Goal: Information Seeking & Learning: Learn about a topic

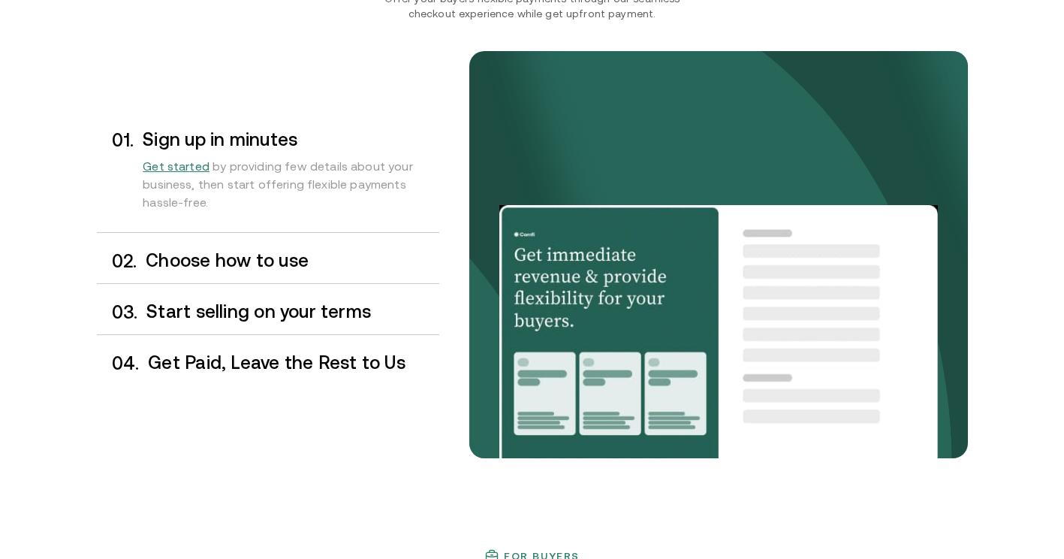
scroll to position [1267, 0]
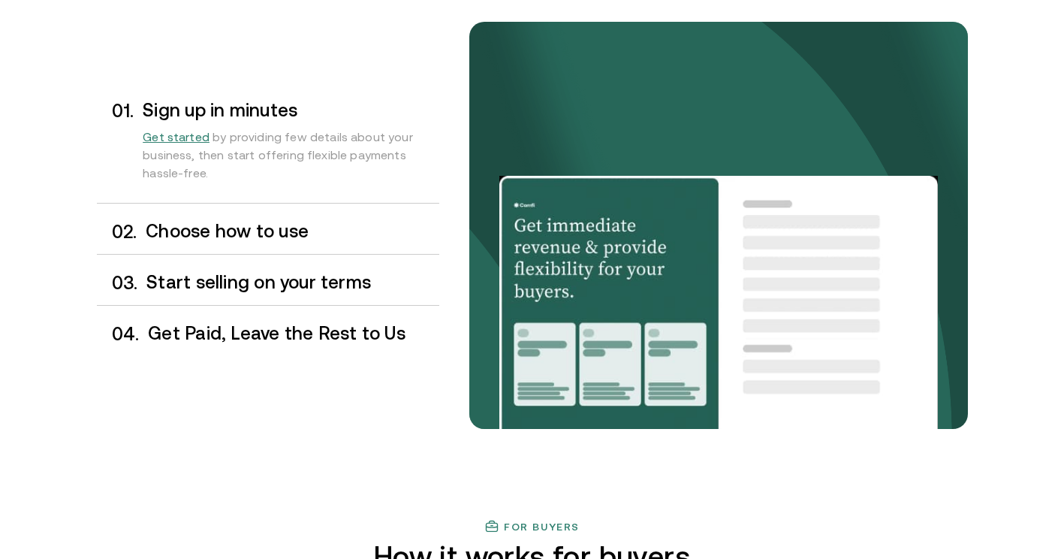
click at [267, 213] on div "0 2 . Choose how to use" at bounding box center [268, 231] width 342 height 44
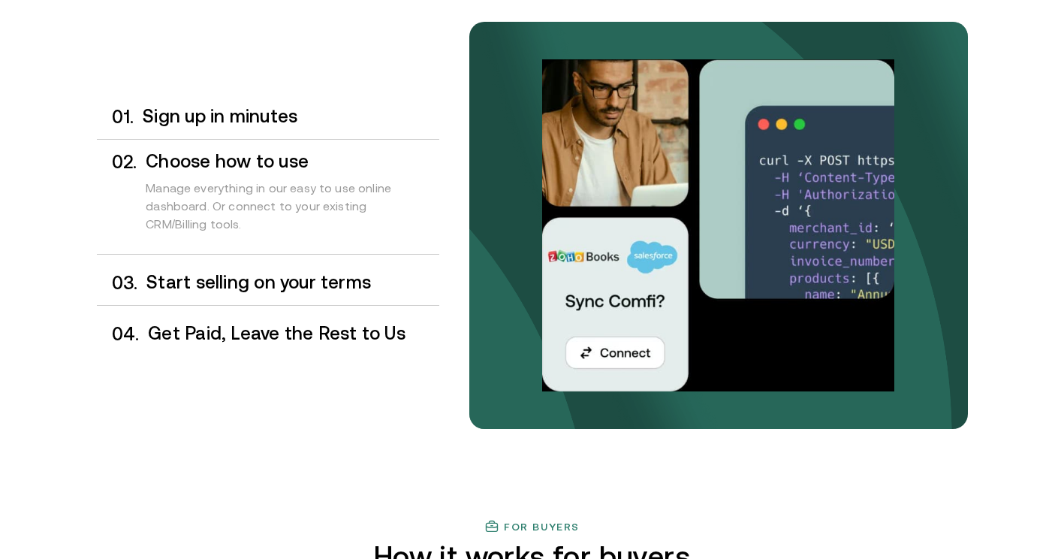
click at [282, 276] on h3 "Start selling on your terms" at bounding box center [292, 283] width 292 height 20
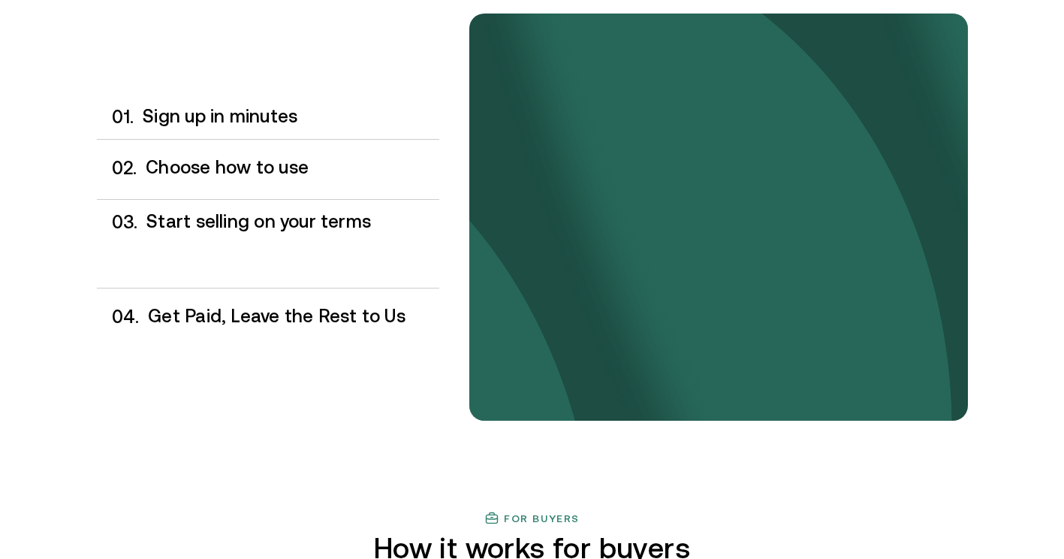
scroll to position [1276, 0]
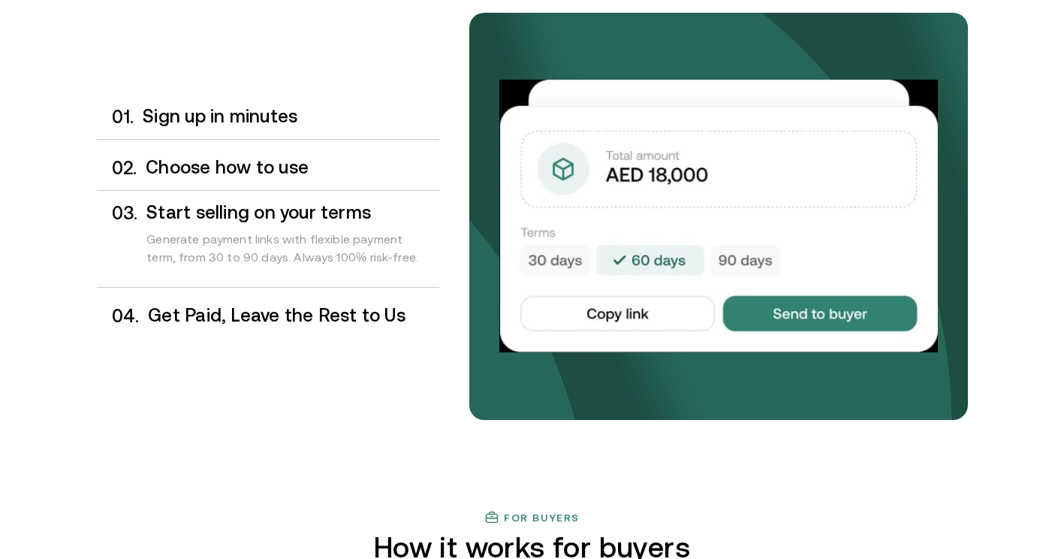
click at [284, 296] on div "0 4 . Get Paid, Leave the Rest to Us" at bounding box center [268, 316] width 342 height 44
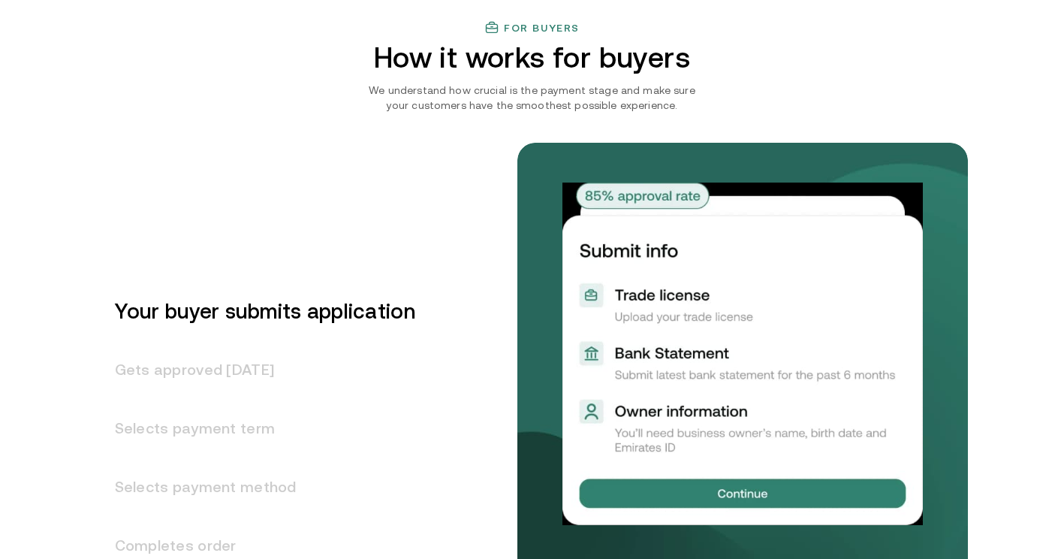
scroll to position [1765, 0]
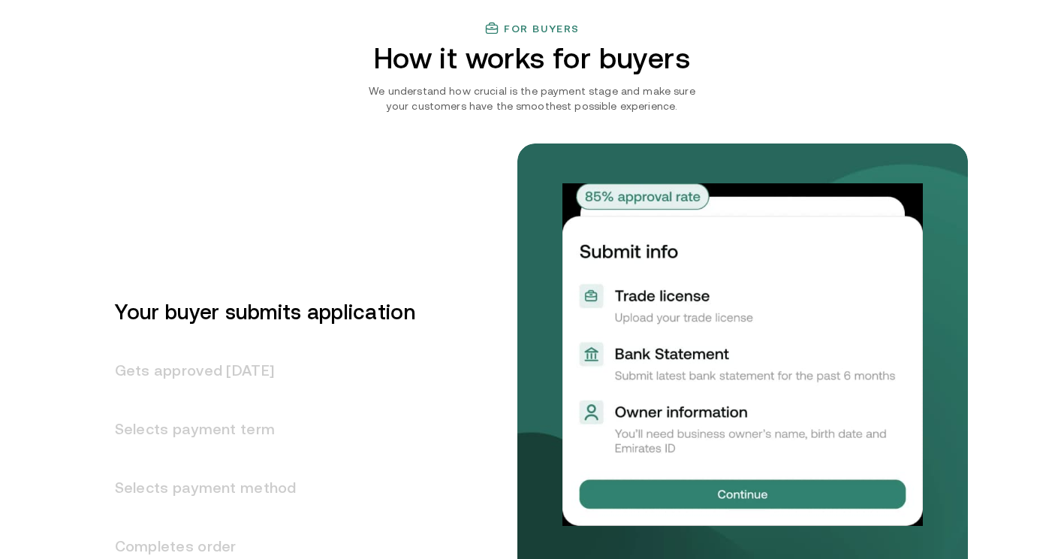
click at [287, 310] on h3 "Your buyer submits application" at bounding box center [256, 311] width 318 height 59
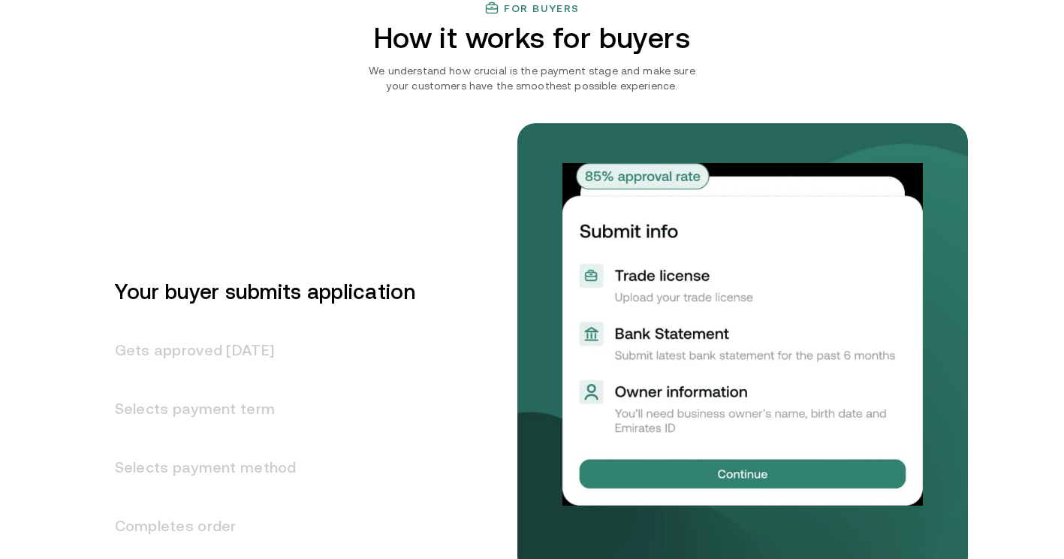
scroll to position [1798, 0]
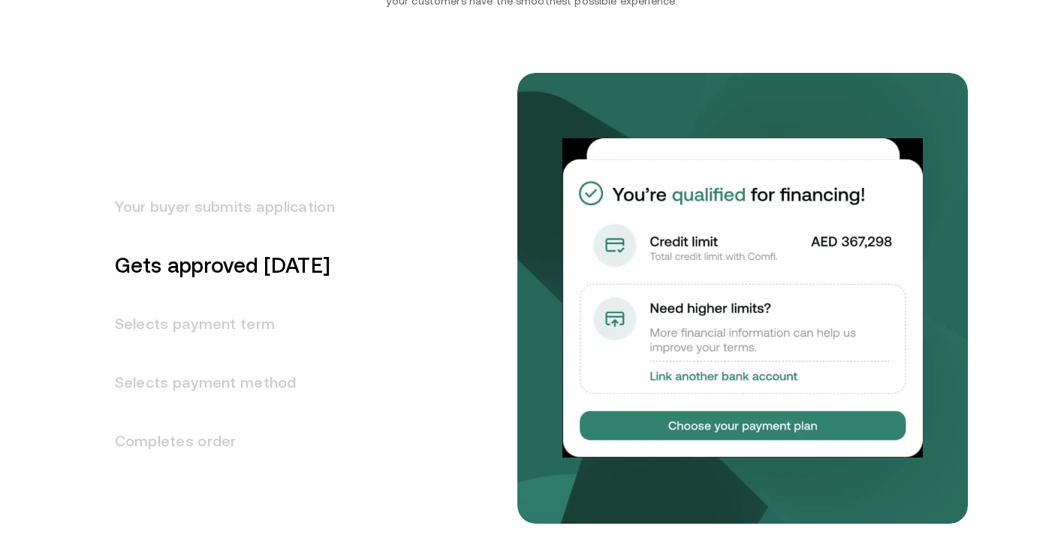
click at [300, 215] on h3 "Your buyer submits application" at bounding box center [216, 206] width 238 height 59
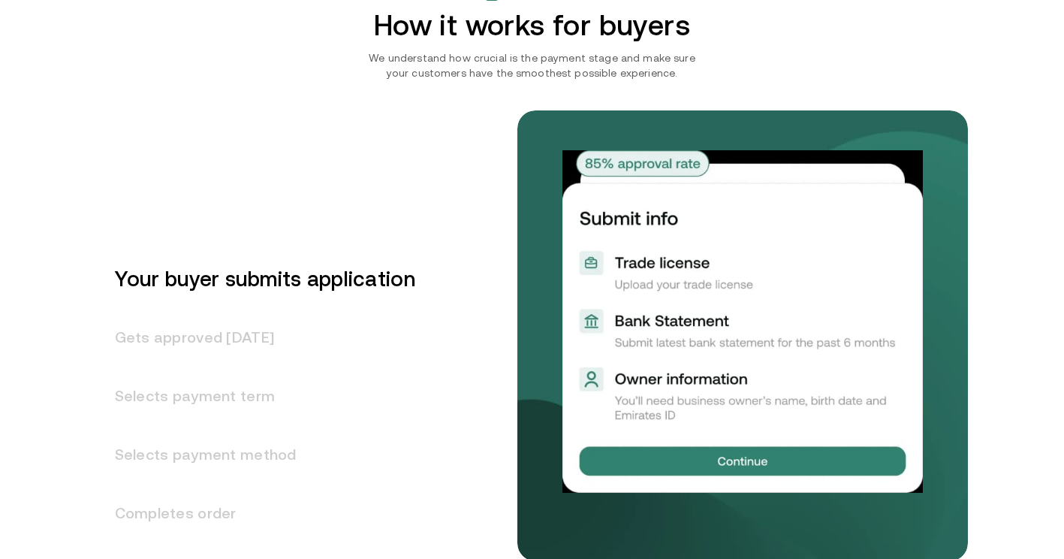
click at [276, 336] on h3 "Gets approved in 1 day" at bounding box center [256, 337] width 318 height 59
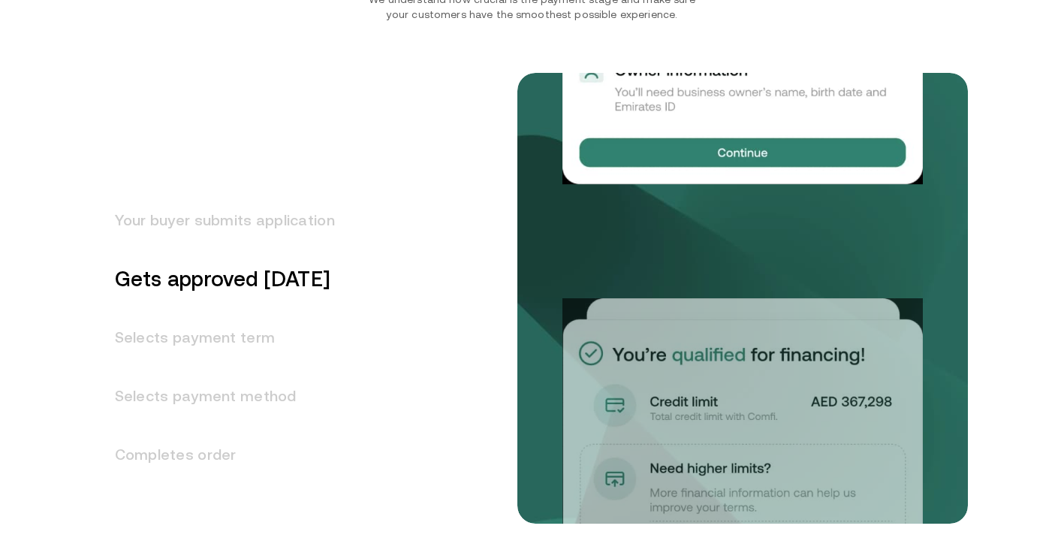
scroll to position [1857, 0]
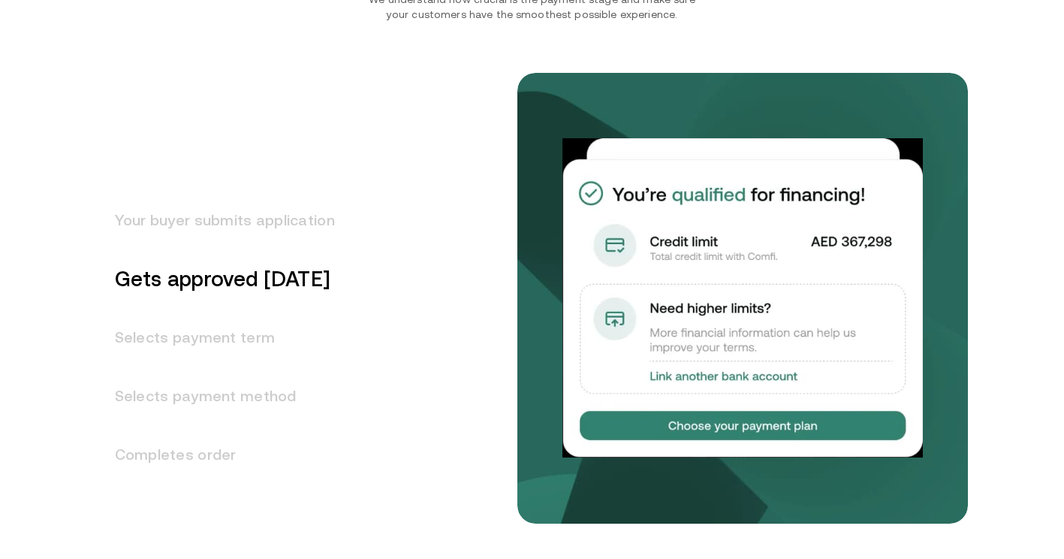
click at [276, 336] on h3 "Selects payment term" at bounding box center [216, 337] width 238 height 59
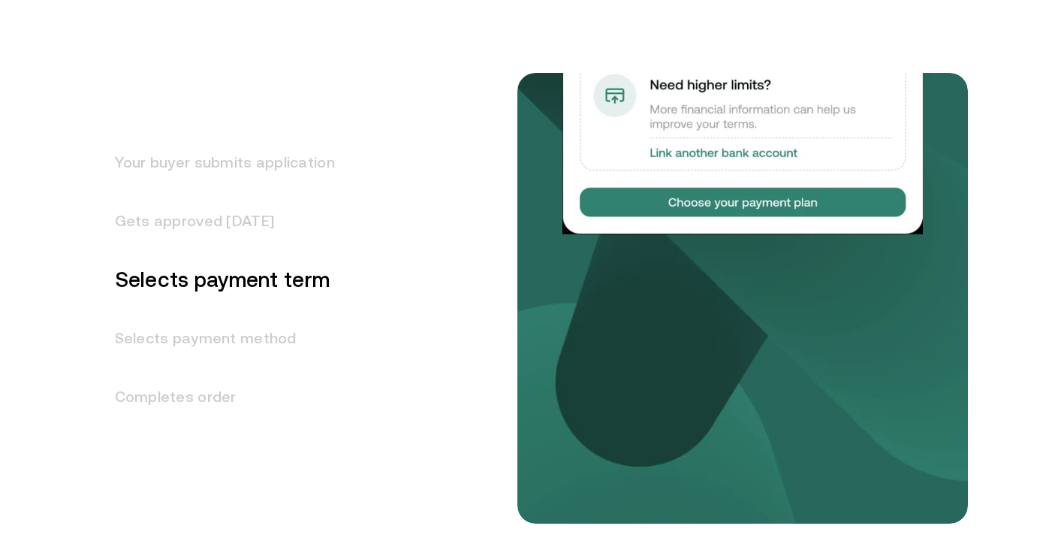
scroll to position [1915, 0]
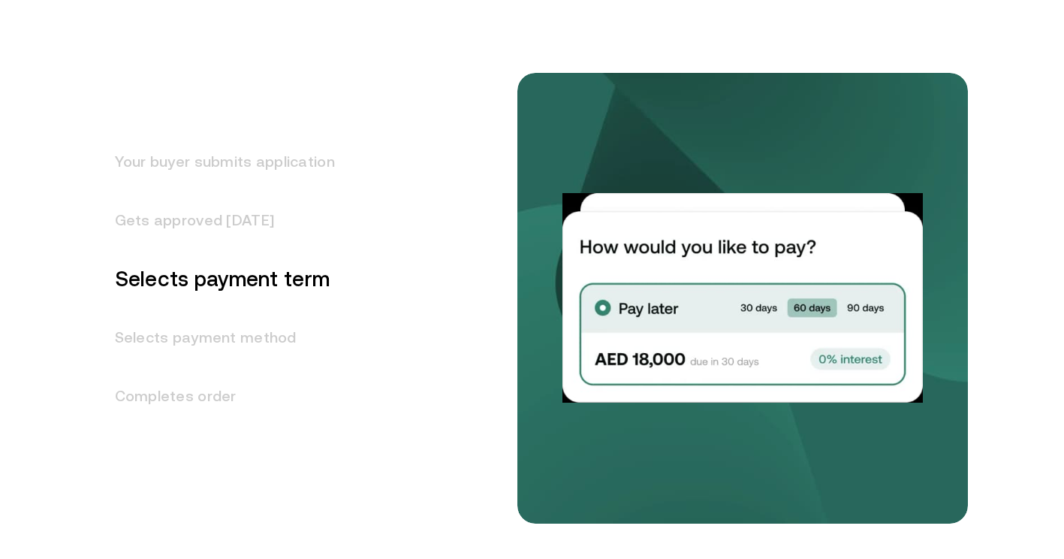
click at [276, 336] on h3 "Selects payment method" at bounding box center [216, 337] width 238 height 59
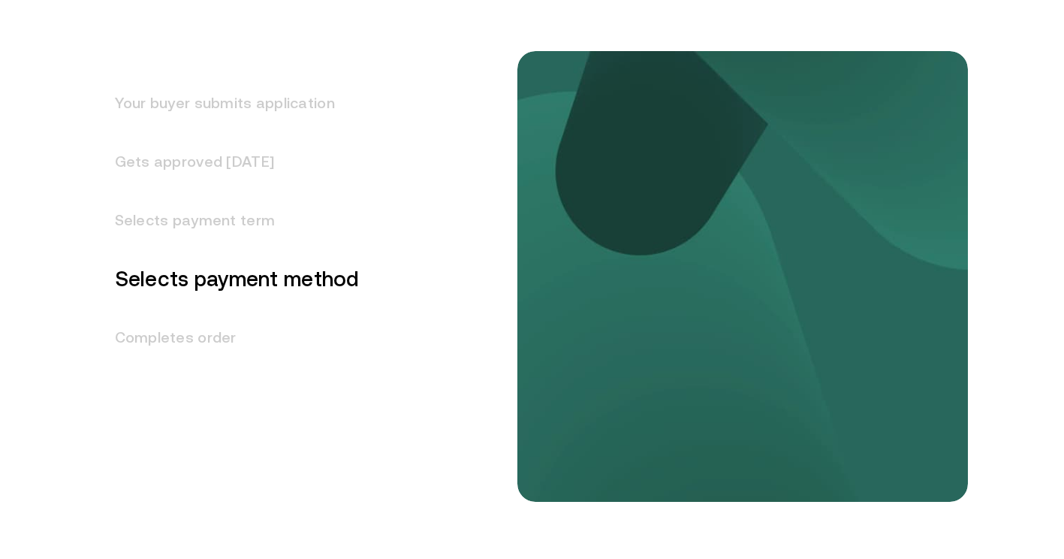
scroll to position [1974, 0]
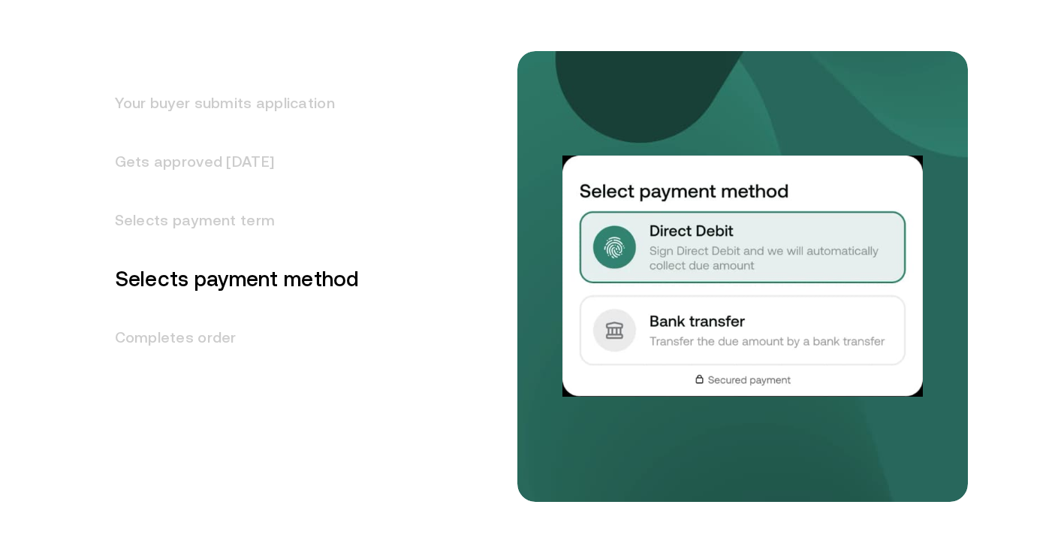
click at [276, 336] on h3 "Completes order" at bounding box center [228, 337] width 263 height 59
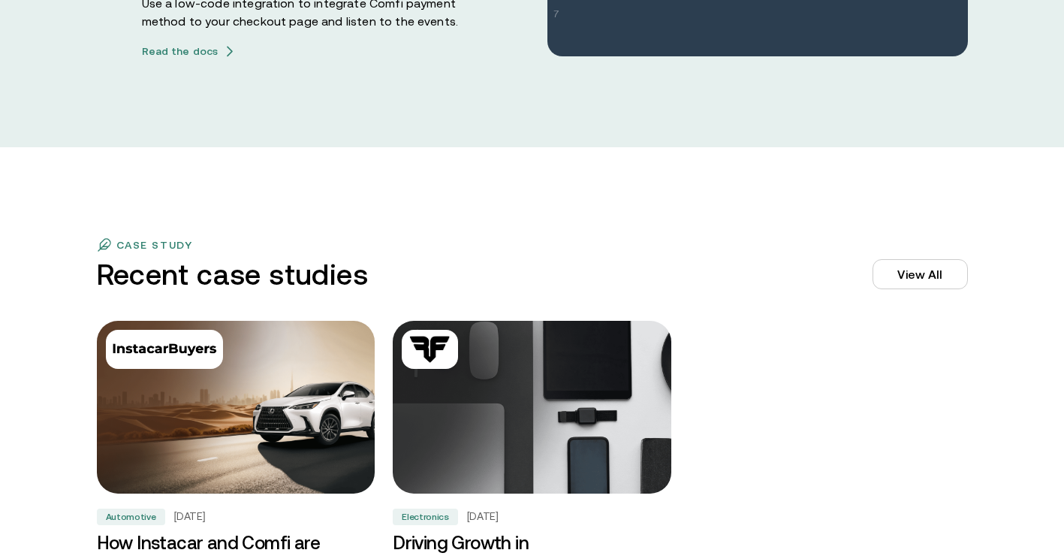
scroll to position [4450, 0]
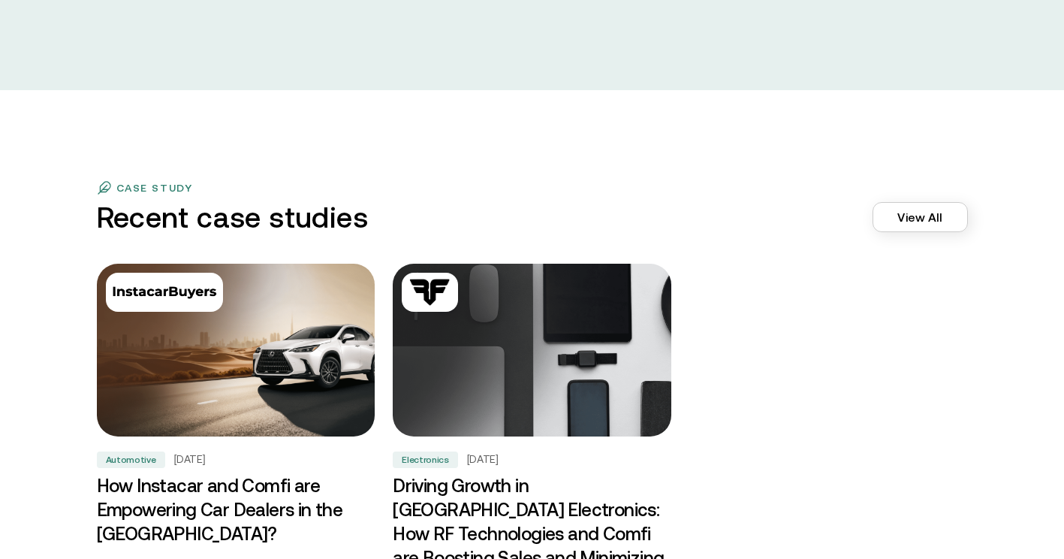
click at [934, 226] on link "View All" at bounding box center [919, 217] width 95 height 30
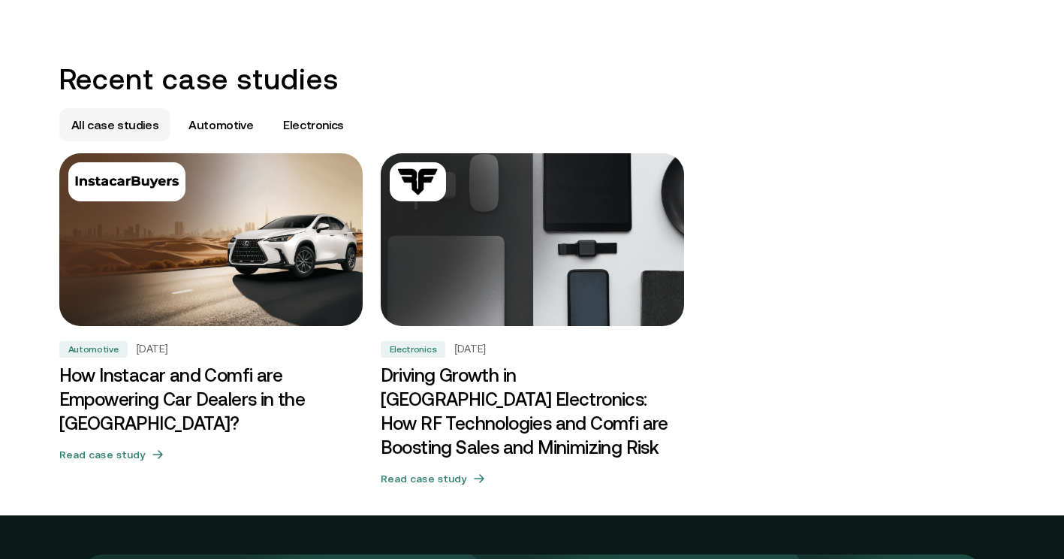
scroll to position [842, 0]
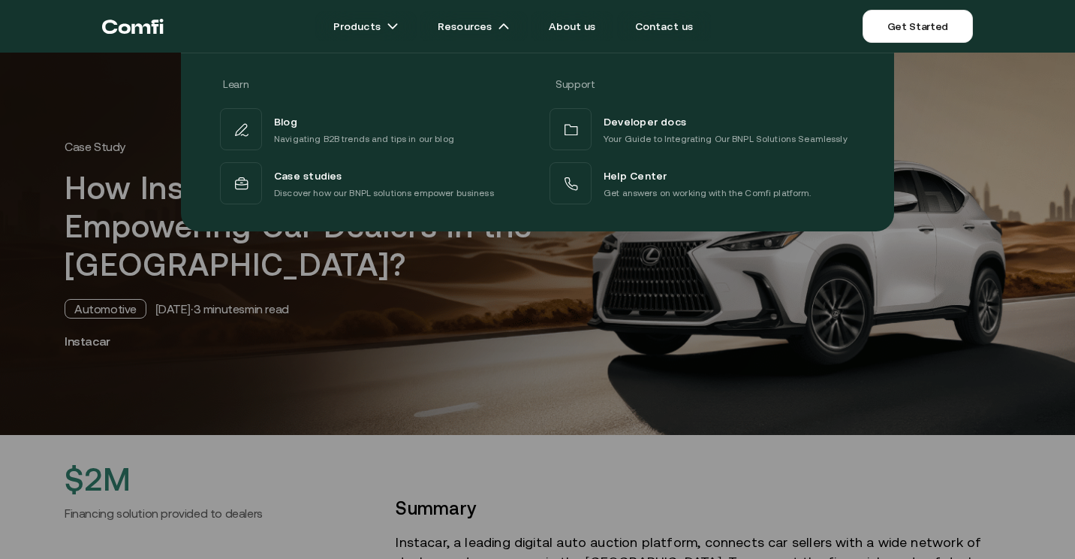
click at [500, 426] on div at bounding box center [537, 332] width 1075 height 559
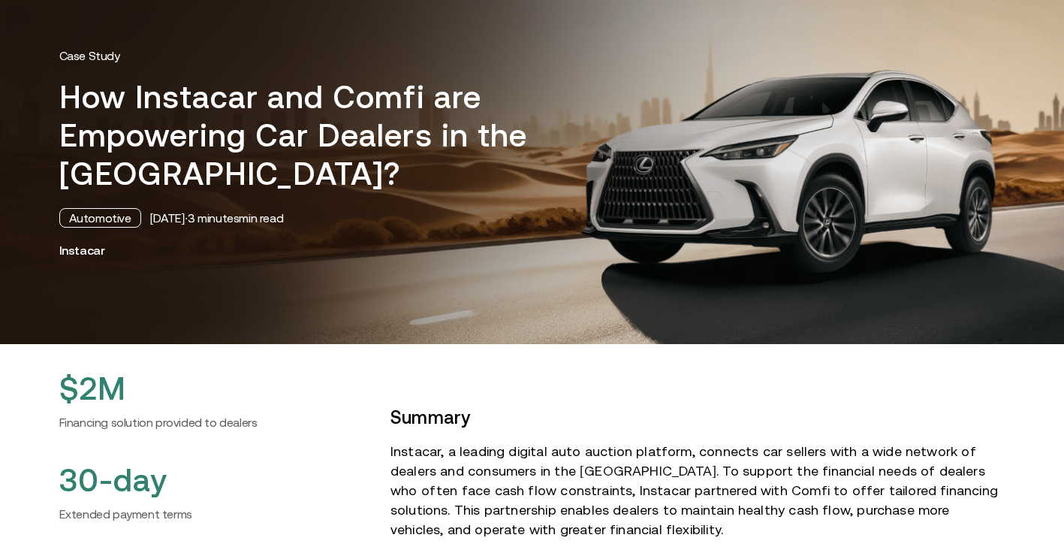
scroll to position [1, 0]
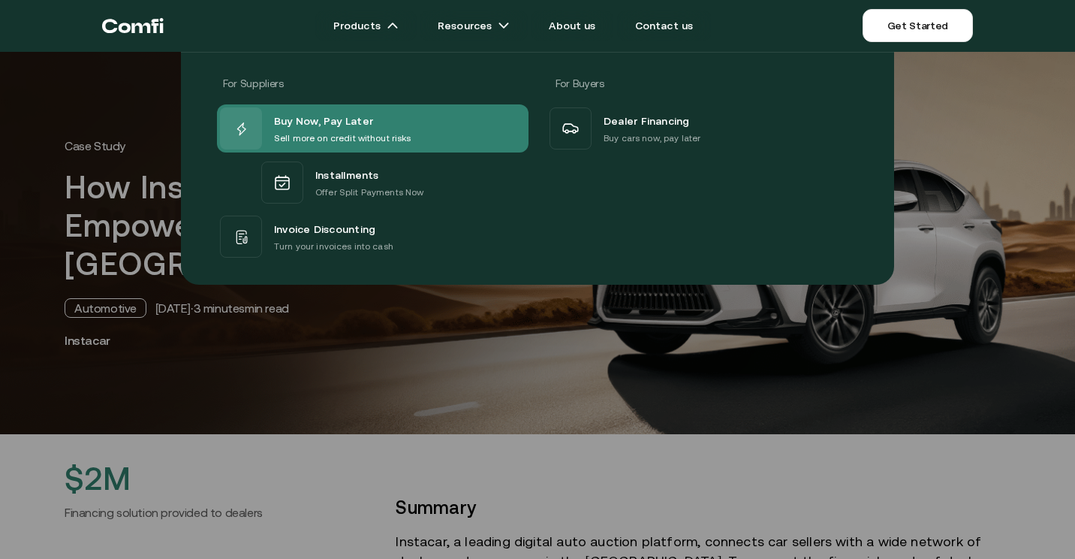
click at [448, 144] on div "Buy Now, Pay Later Sell more on credit without risks" at bounding box center [373, 128] width 312 height 48
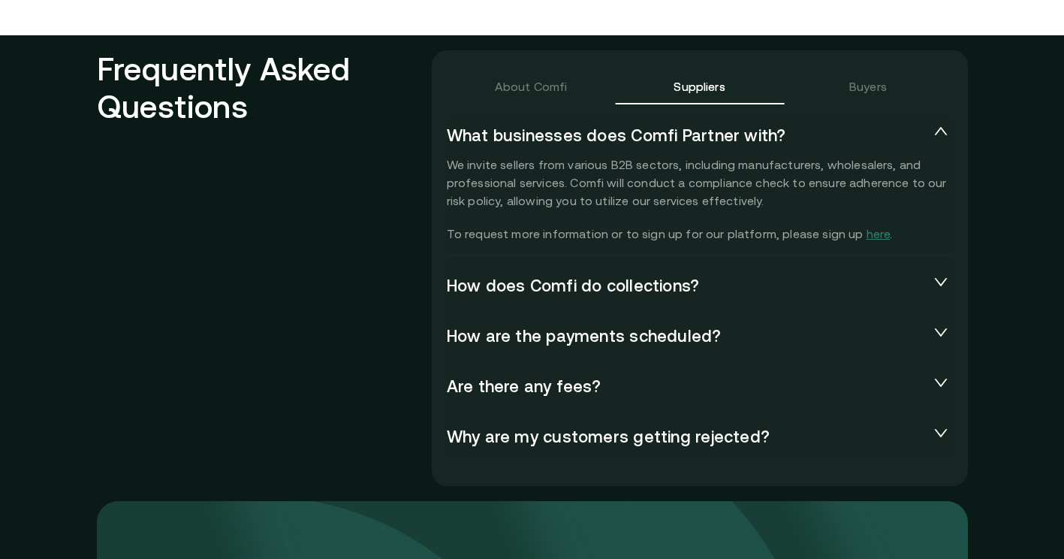
scroll to position [3277, 0]
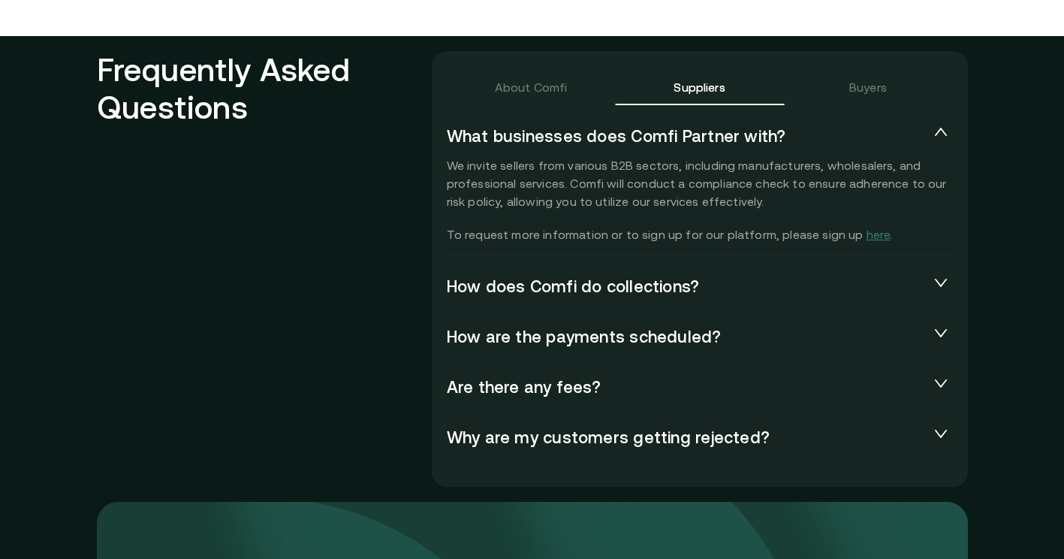
click at [538, 285] on span "How does Comfi do collections?" at bounding box center [688, 286] width 482 height 21
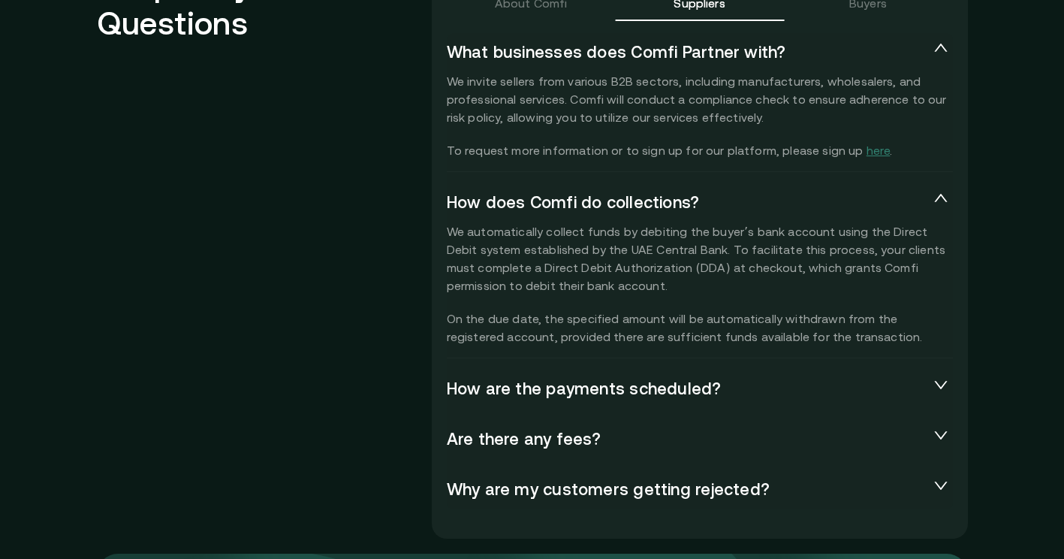
scroll to position [3360, 0]
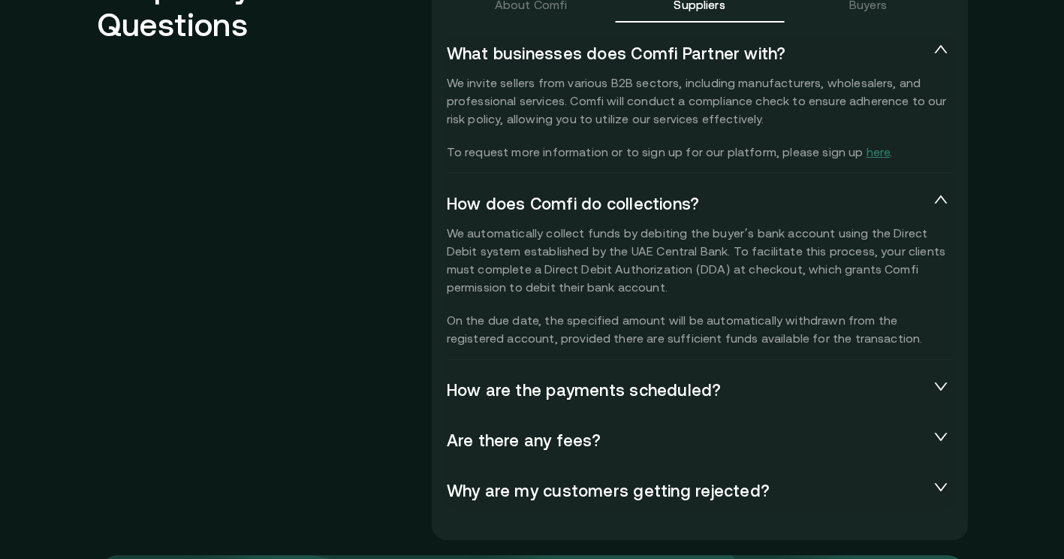
click at [543, 438] on span "Are there any fees?" at bounding box center [688, 440] width 482 height 21
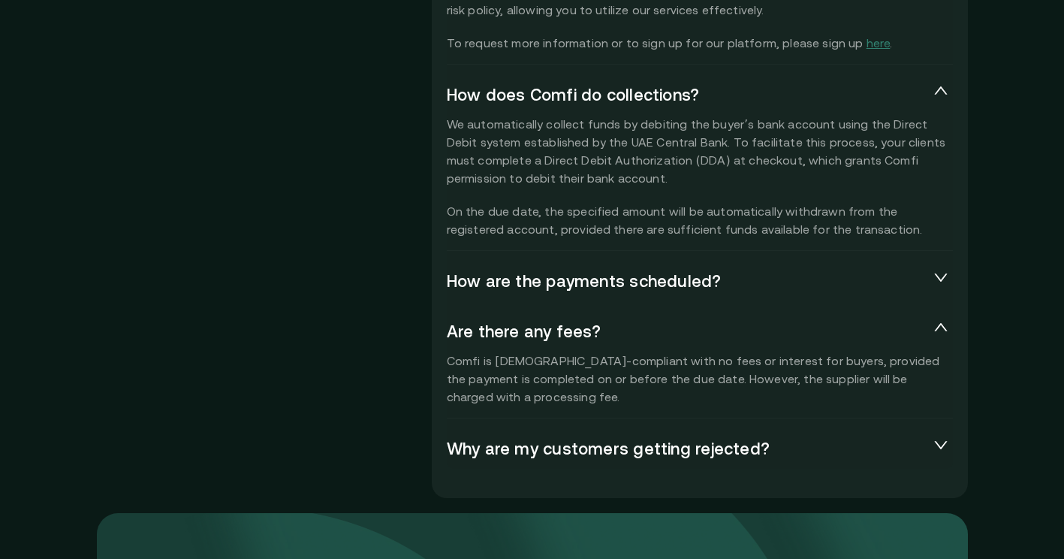
scroll to position [3486, 0]
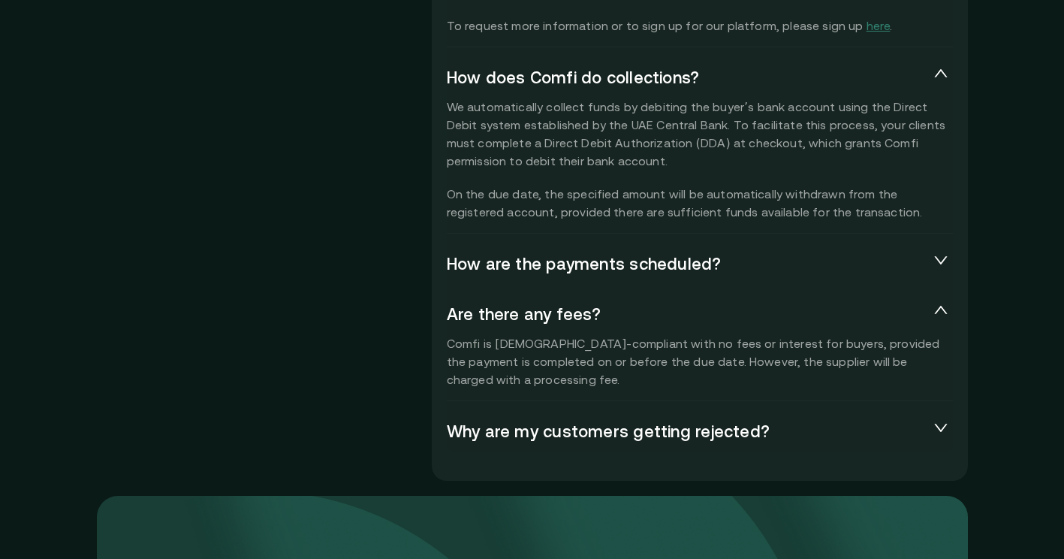
click at [543, 438] on span "Why are my customers getting rejected?" at bounding box center [688, 431] width 482 height 21
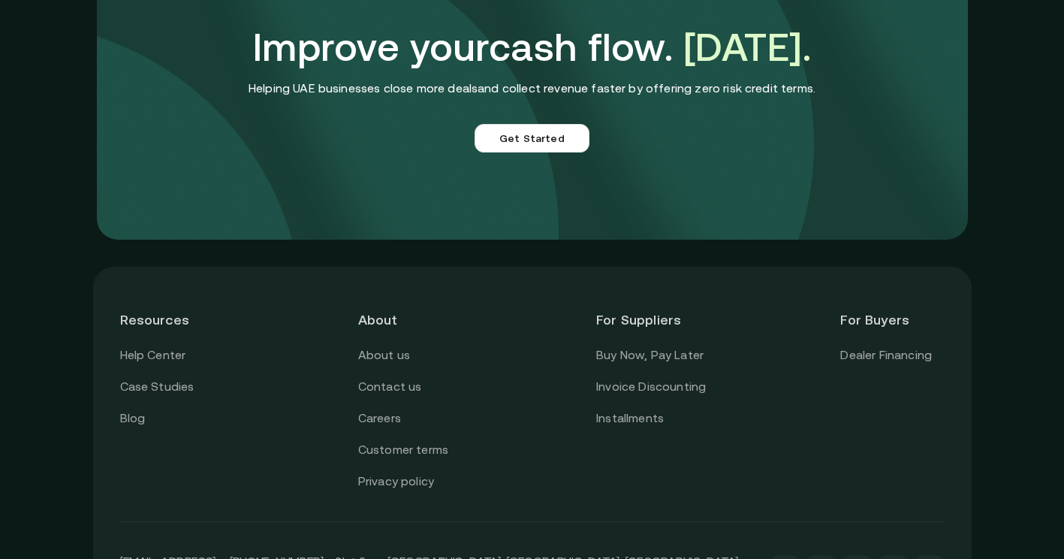
scroll to position [4284, 0]
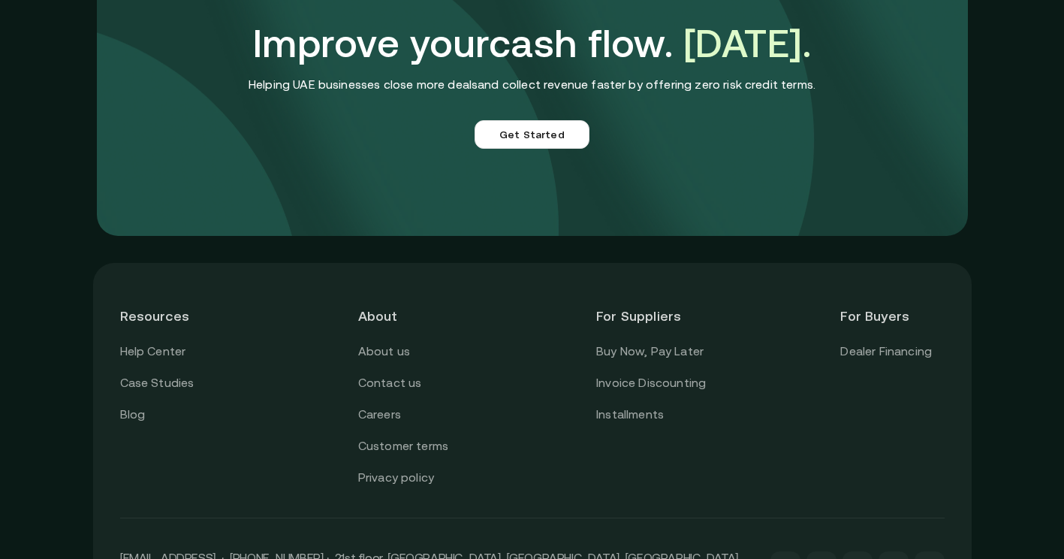
drag, startPoint x: 547, startPoint y: 414, endPoint x: 529, endPoint y: 498, distance: 86.7
click at [529, 518] on div "[EMAIL_ADDRESS] · [PHONE_NUMBER] · 21st floor, [GEOGRAPHIC_DATA], [GEOGRAPHIC_D…" at bounding box center [532, 566] width 824 height 97
click at [665, 373] on link "Invoice Discounting" at bounding box center [651, 383] width 110 height 20
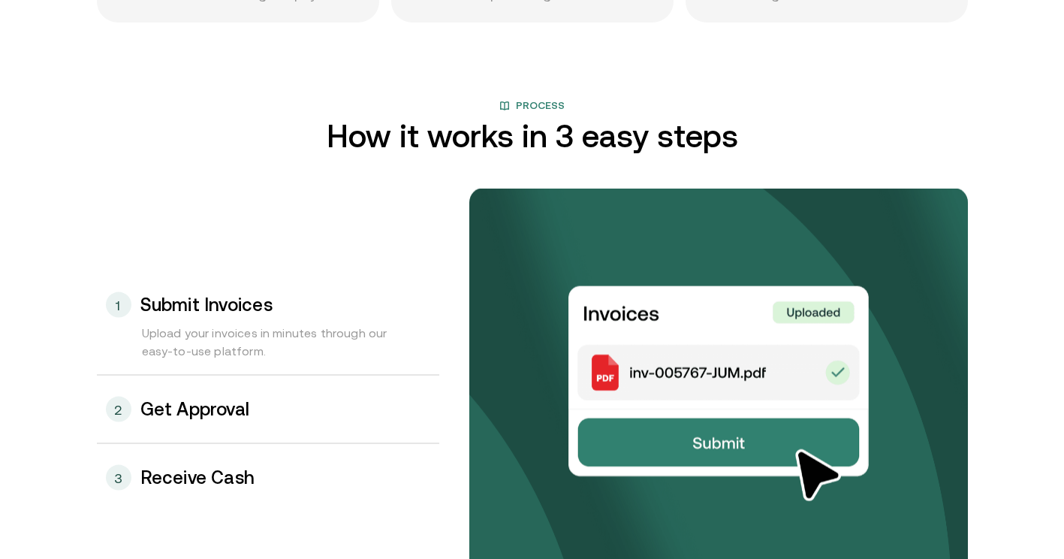
scroll to position [1459, 0]
click at [375, 384] on div "2 Get Approval" at bounding box center [268, 409] width 342 height 68
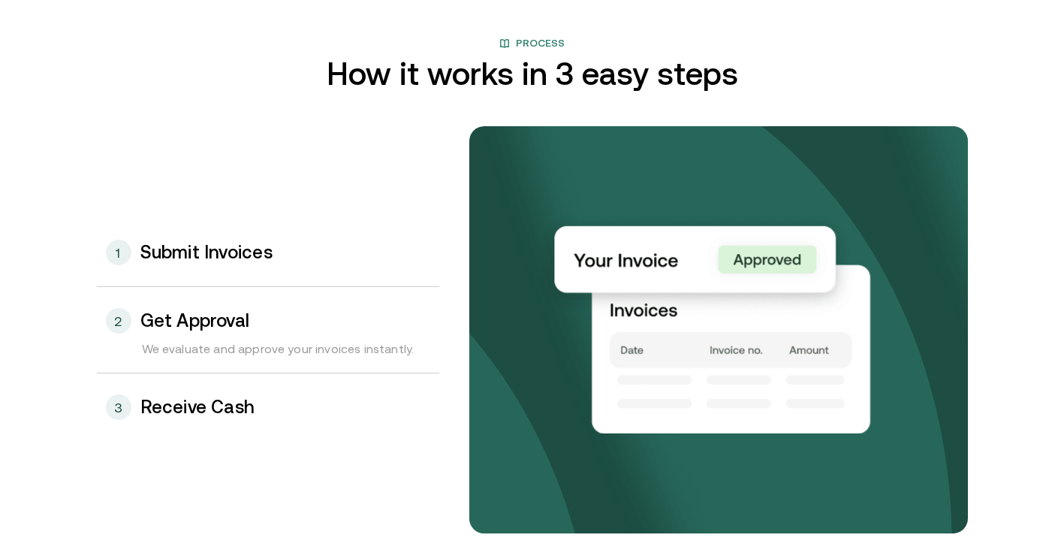
scroll to position [1524, 0]
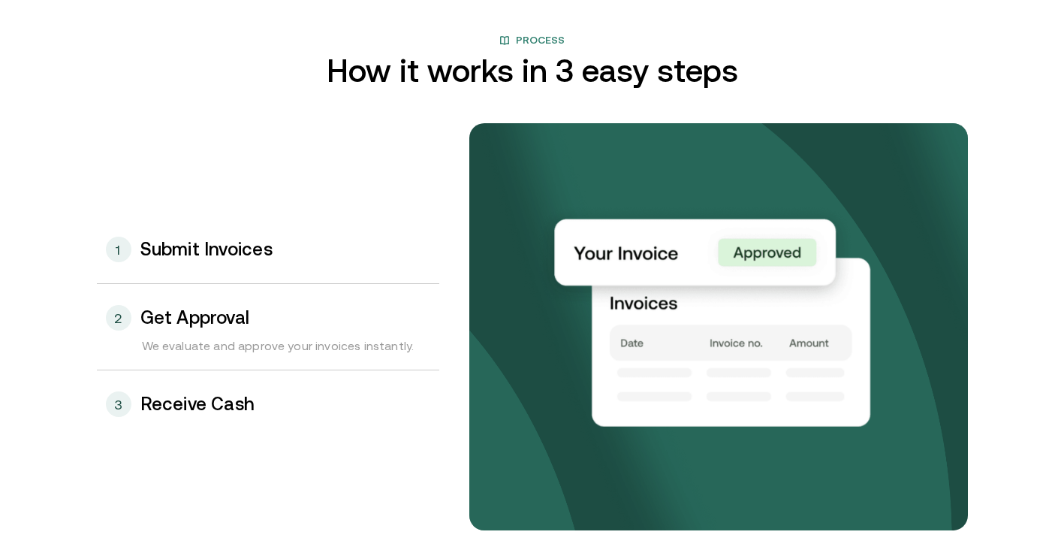
click at [375, 384] on div "3 Receive Cash" at bounding box center [268, 404] width 342 height 68
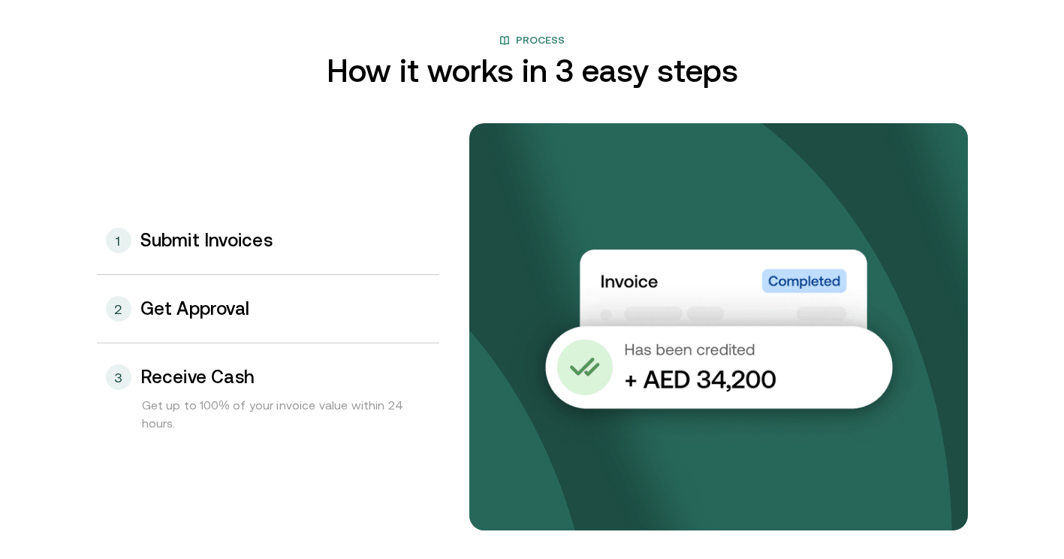
click at [375, 326] on div "2 Get Approval" at bounding box center [268, 309] width 342 height 68
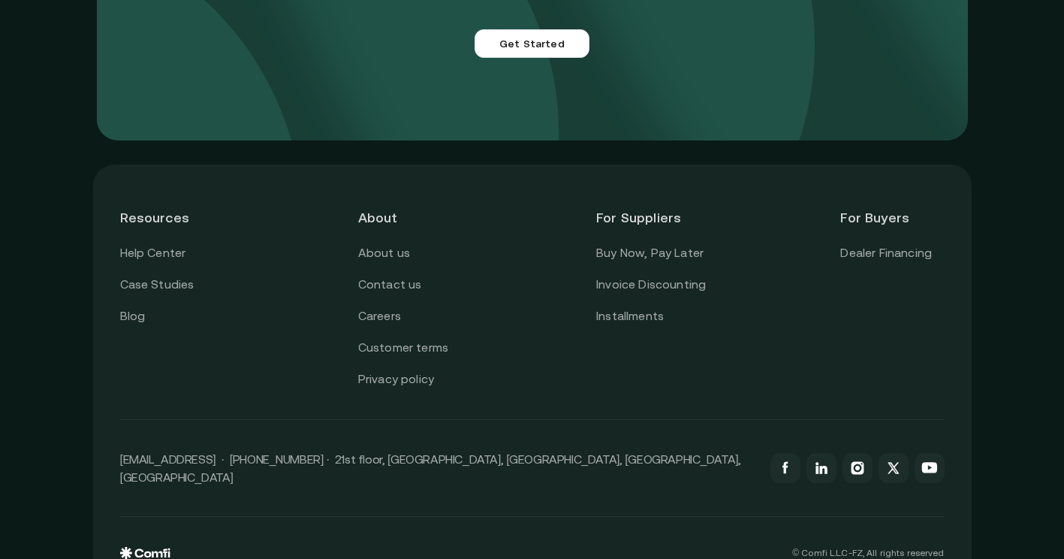
scroll to position [4312, 0]
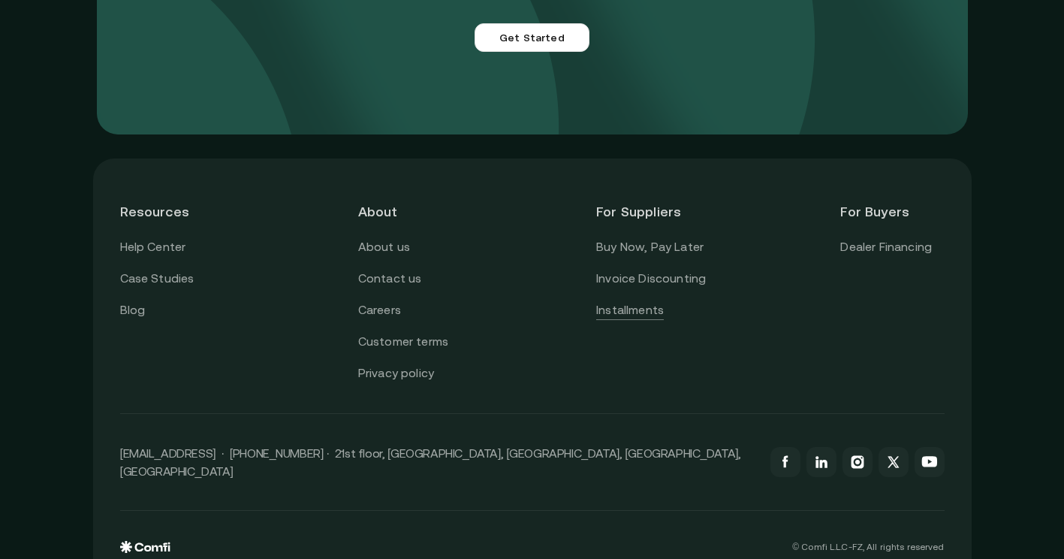
click at [638, 312] on link "Installments" at bounding box center [630, 310] width 68 height 20
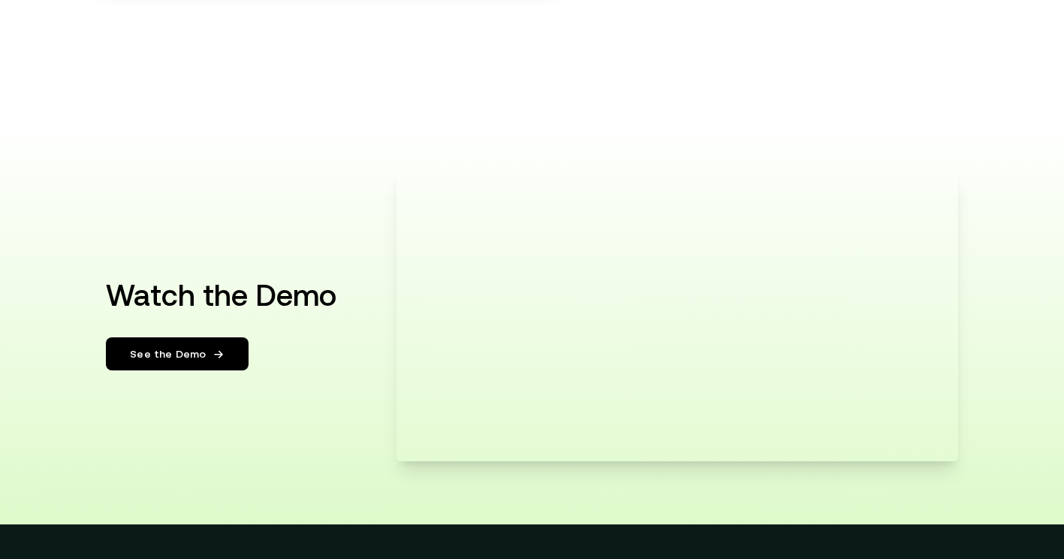
scroll to position [2954, 0]
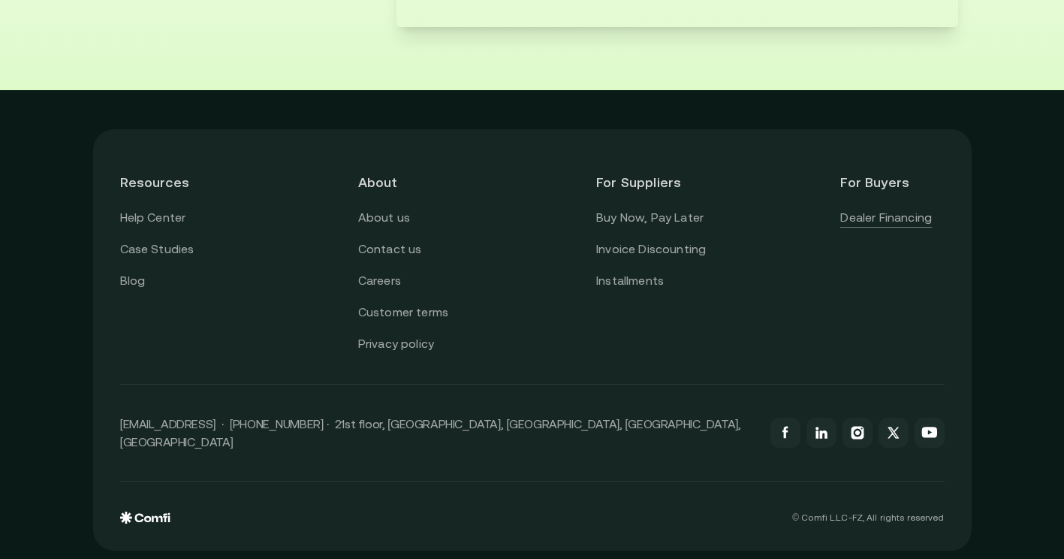
click at [872, 215] on link "Dealer Financing" at bounding box center [886, 218] width 92 height 20
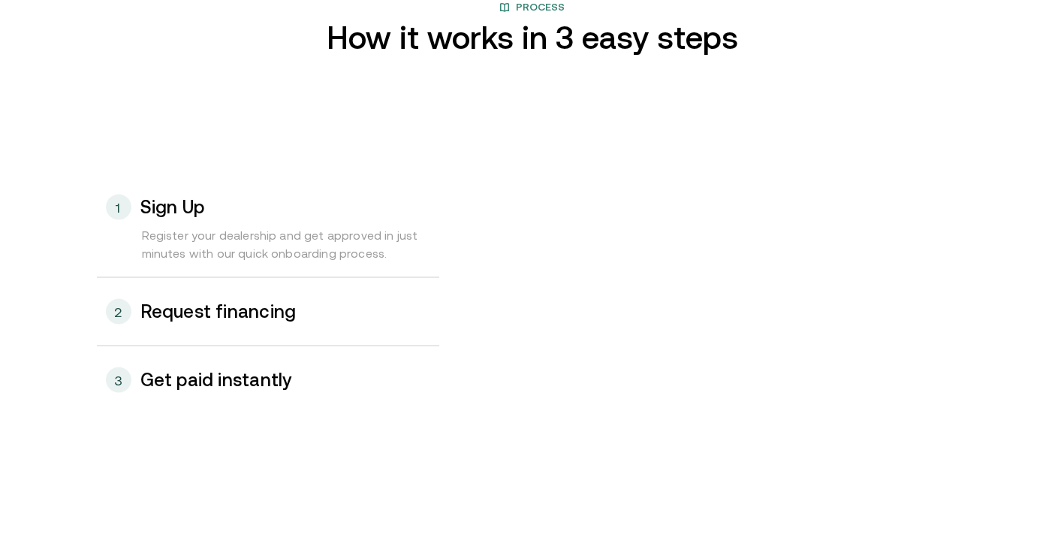
scroll to position [1544, 0]
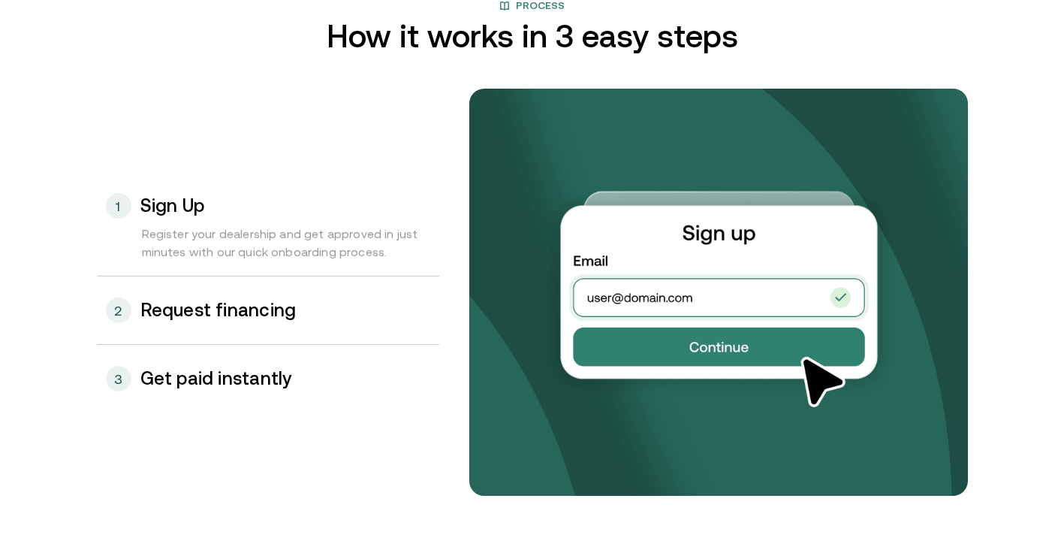
click at [398, 325] on div "2 Request financing" at bounding box center [268, 310] width 342 height 68
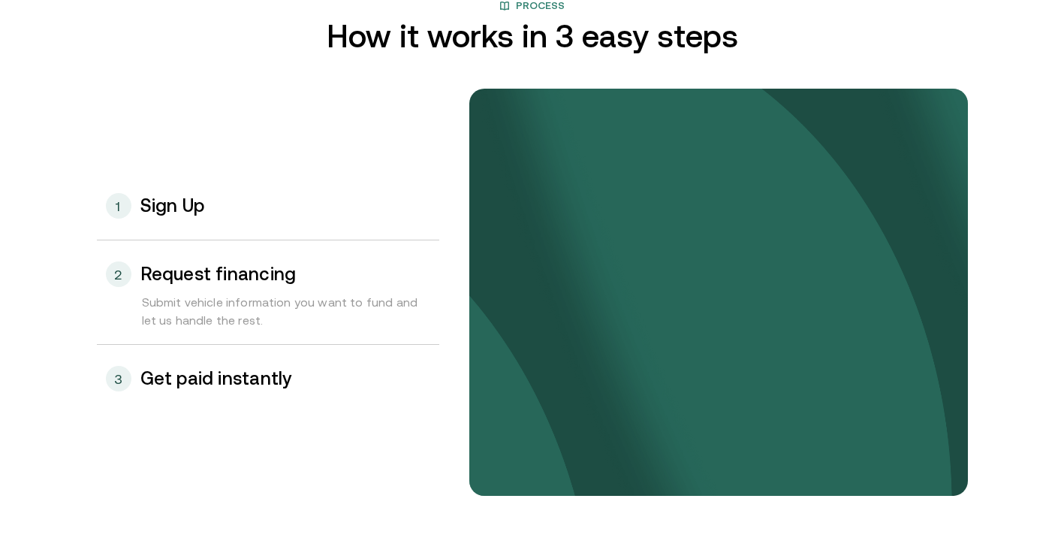
click at [376, 364] on div "3 Get paid instantly" at bounding box center [268, 379] width 342 height 68
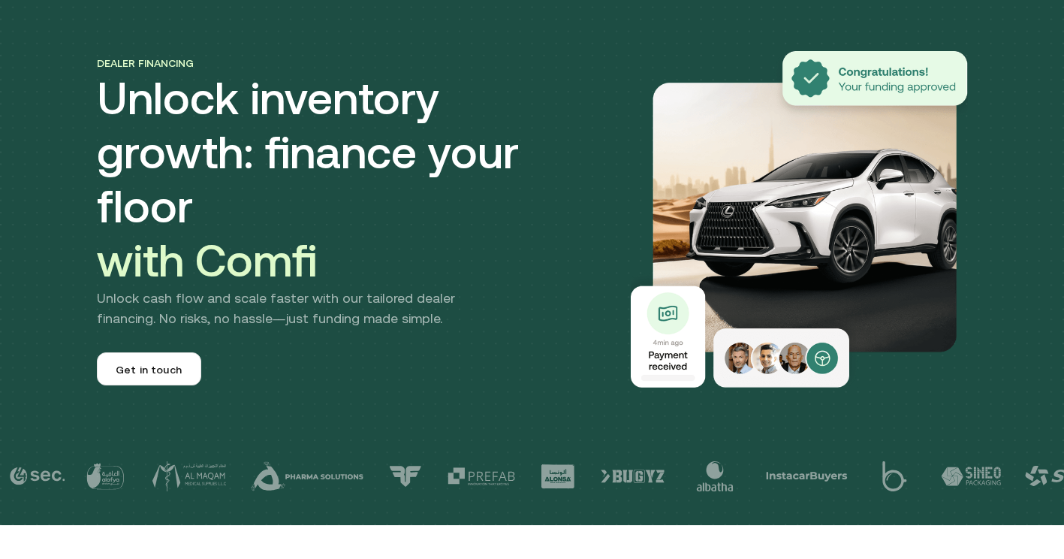
scroll to position [0, 0]
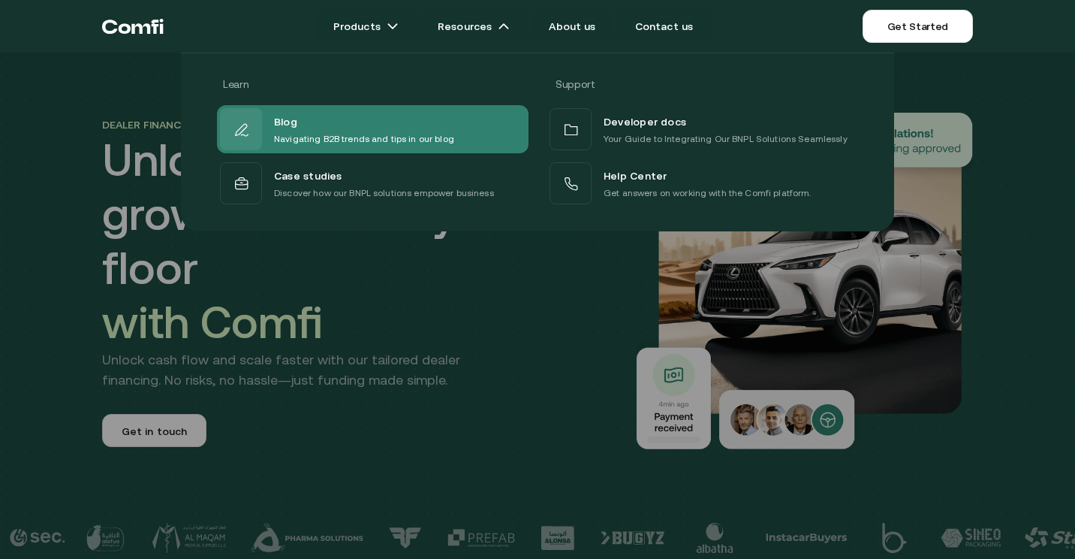
click at [429, 141] on p "Navigating B2B trends and tips in our blog" at bounding box center [364, 138] width 180 height 15
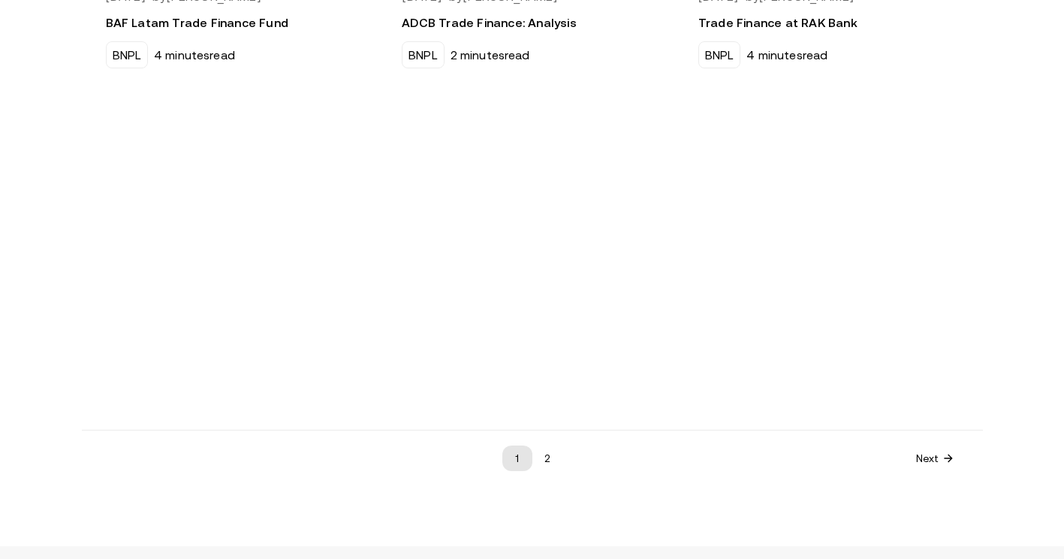
scroll to position [1466, 0]
